Goal: Task Accomplishment & Management: Complete application form

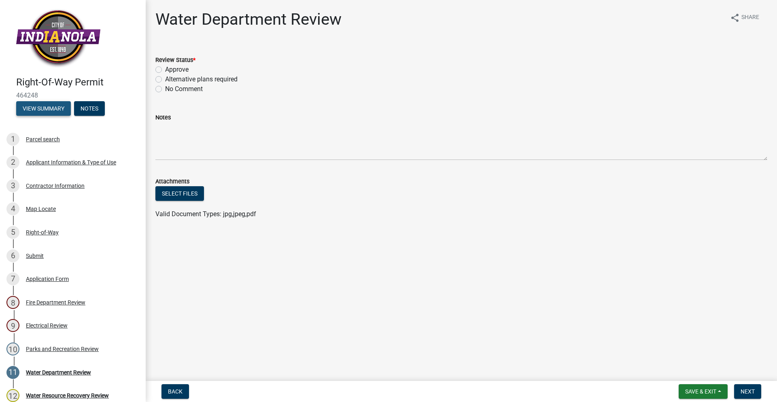
click at [62, 104] on button "View Summary" at bounding box center [43, 108] width 55 height 15
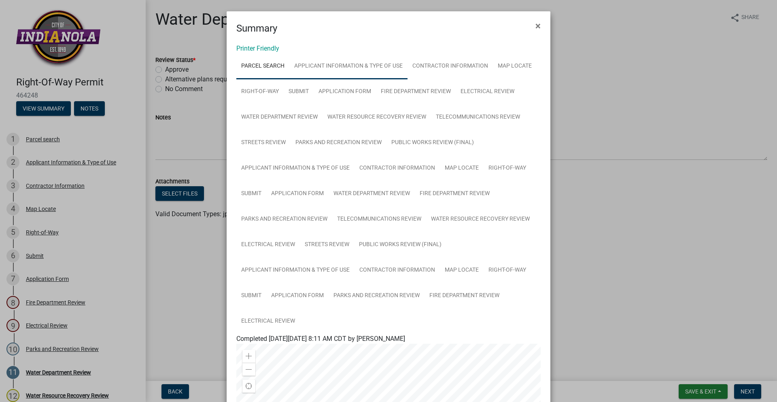
click at [363, 70] on link "Applicant Information & Type of Use" at bounding box center [348, 66] width 118 height 26
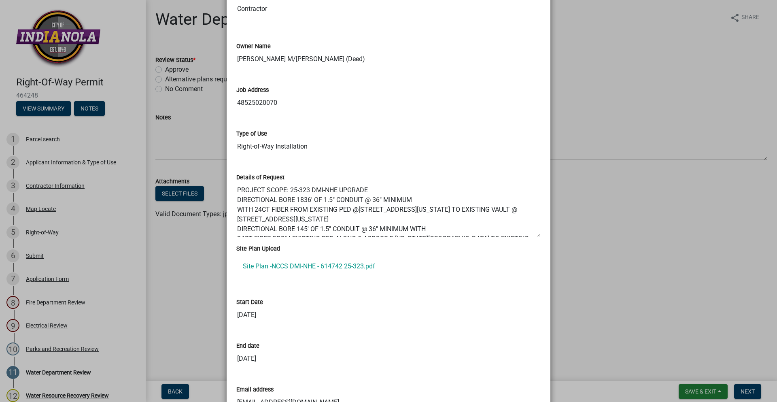
scroll to position [364, 0]
click at [353, 263] on link "Site Plan -NCCS DMI-NHE - 614742 25-323.pdf" at bounding box center [388, 265] width 304 height 19
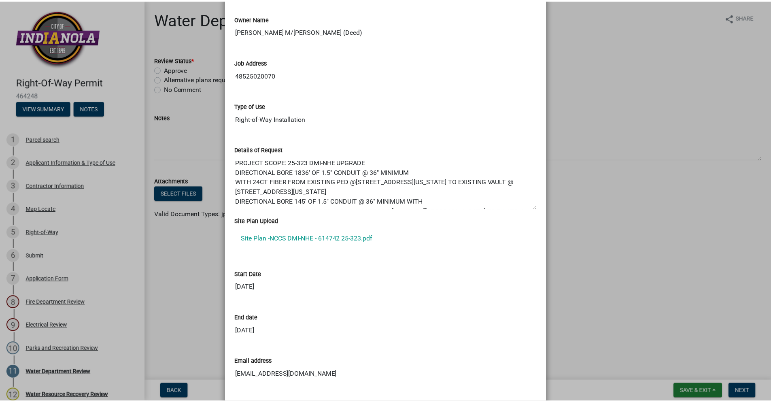
scroll to position [439, 0]
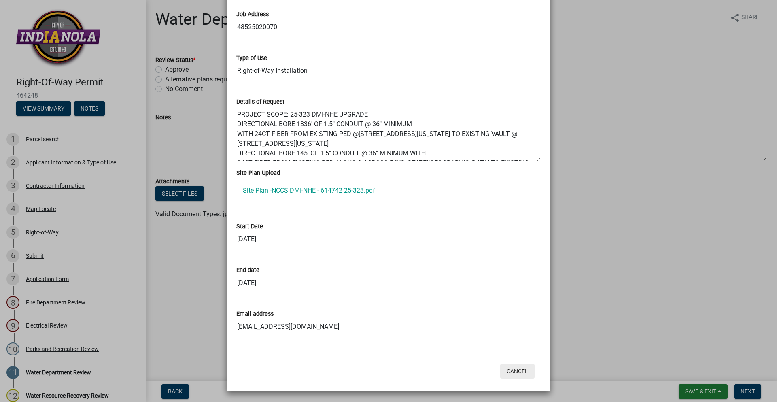
click at [503, 368] on button "Cancel" at bounding box center [517, 371] width 34 height 15
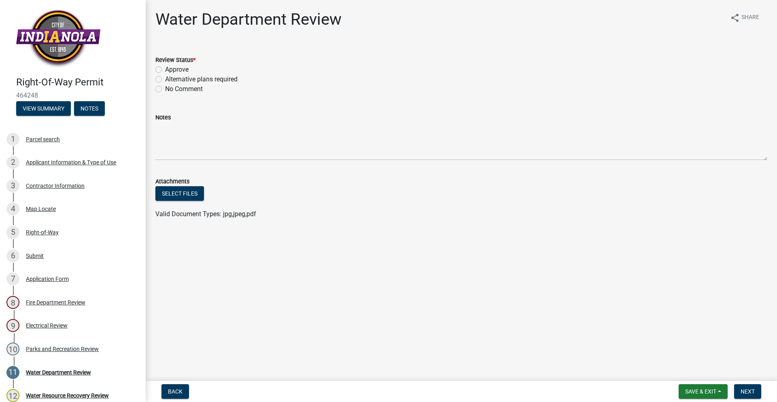
click at [165, 68] on label "Approve" at bounding box center [176, 70] width 23 height 10
click at [165, 68] on input "Approve" at bounding box center [167, 67] width 5 height 5
radio input "true"
click at [747, 394] on span "Next" at bounding box center [747, 391] width 14 height 6
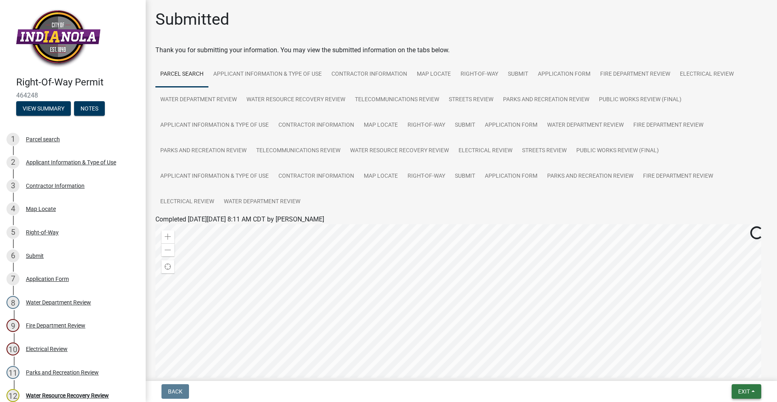
click at [758, 388] on button "Exit" at bounding box center [747, 391] width 30 height 15
click at [713, 368] on button "Save & Exit" at bounding box center [728, 370] width 65 height 19
